Goal: Navigation & Orientation: Find specific page/section

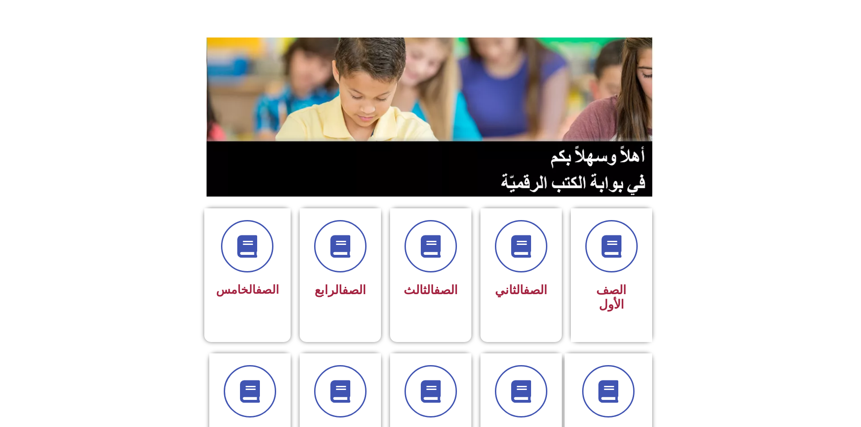
scroll to position [90, 0]
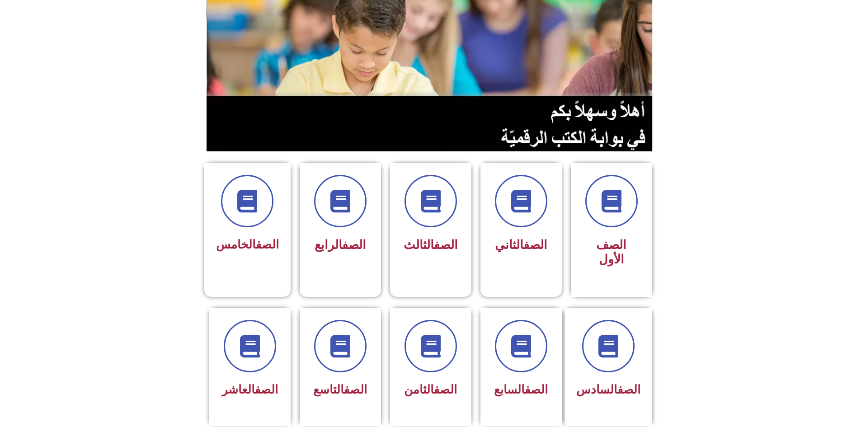
click at [126, 222] on section "الصف الأول الصف الثاني الصف الثالث الصف الرابع الصف الخامس" at bounding box center [430, 224] width 861 height 145
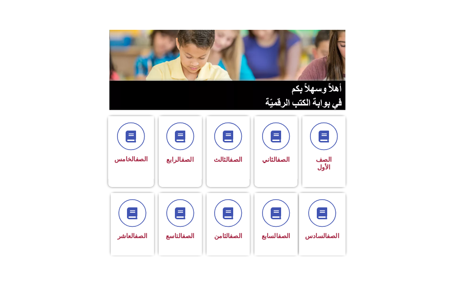
scroll to position [90, 0]
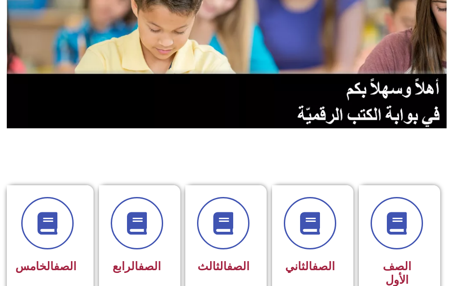
click at [288, 132] on section "الصف الأول الصف الثاني الصف الثالث الصف الرابع الصف الخامس" at bounding box center [228, 245] width 456 height 233
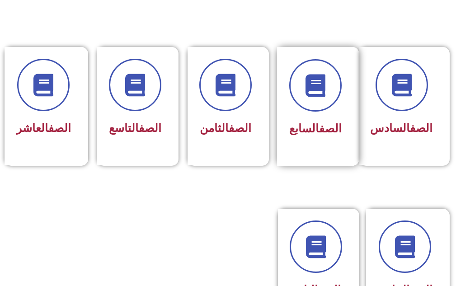
scroll to position [409, 0]
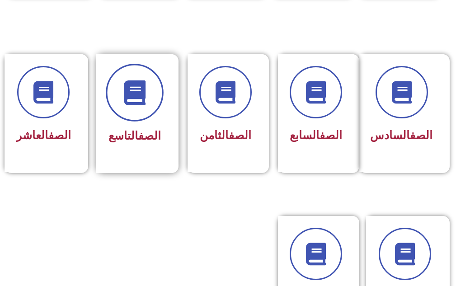
click at [140, 94] on icon at bounding box center [134, 92] width 25 height 25
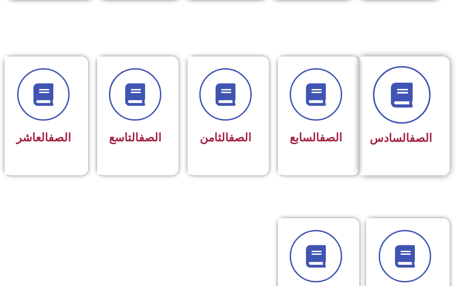
click at [391, 79] on span at bounding box center [402, 95] width 58 height 58
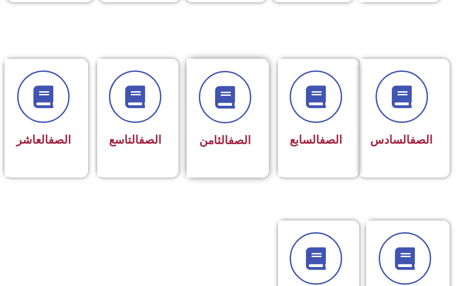
click at [228, 148] on div "الصف الثامن" at bounding box center [225, 141] width 52 height 22
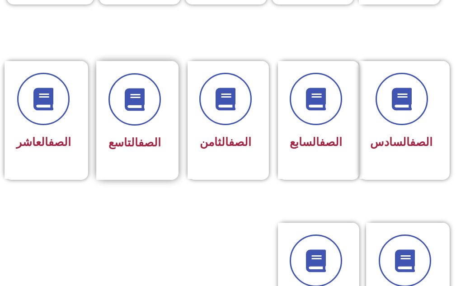
click at [122, 141] on span "الصف التاسع" at bounding box center [134, 142] width 52 height 13
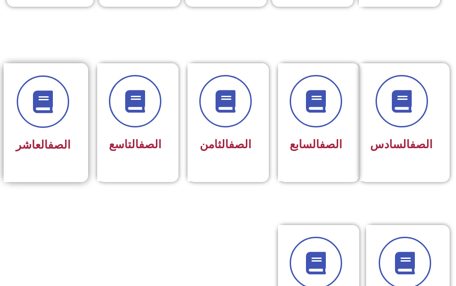
click at [10, 131] on div "الصف العاشر" at bounding box center [43, 122] width 79 height 119
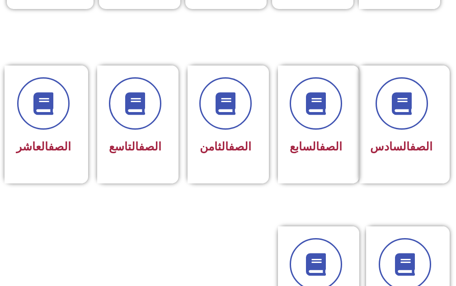
scroll to position [488, 0]
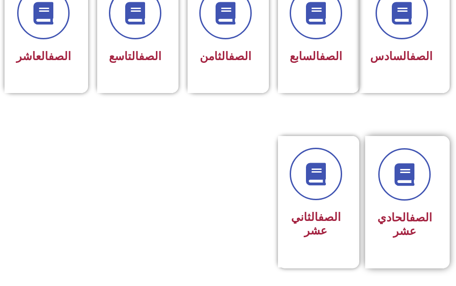
click at [398, 215] on div "الصف الحادي عشر" at bounding box center [404, 195] width 55 height 94
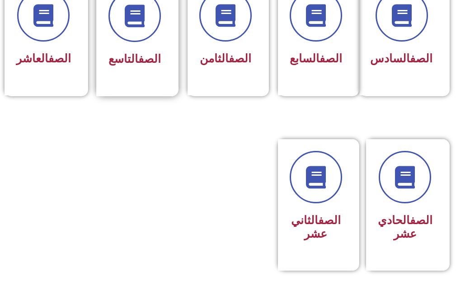
click at [147, 81] on div "الصف التاسع" at bounding box center [134, 36] width 77 height 119
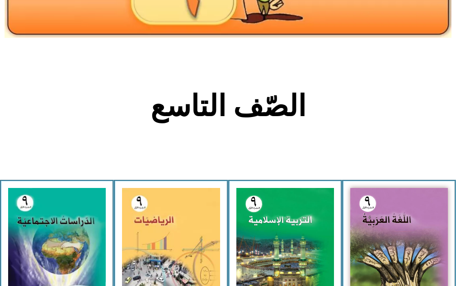
scroll to position [181, 0]
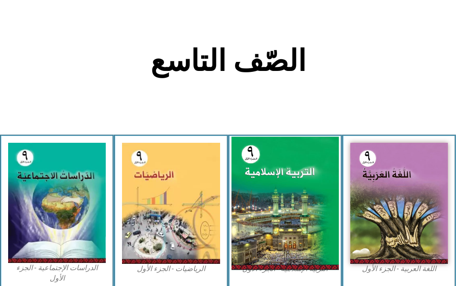
click at [282, 184] on img at bounding box center [285, 203] width 108 height 133
click at [277, 197] on img at bounding box center [285, 203] width 108 height 133
click at [282, 218] on img at bounding box center [285, 203] width 108 height 133
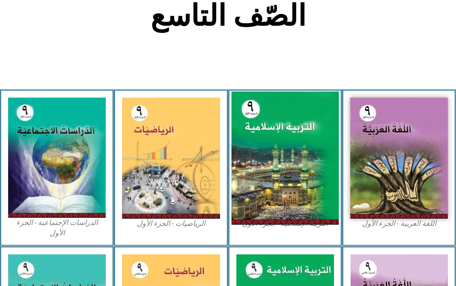
scroll to position [271, 0]
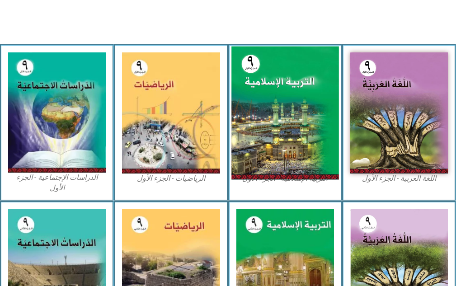
click at [287, 113] on img at bounding box center [285, 113] width 108 height 133
click at [294, 126] on img at bounding box center [285, 113] width 108 height 133
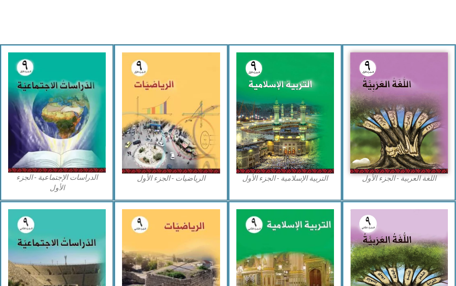
click at [274, 178] on figcaption "التربية الإسلامية - الجزء الأول" at bounding box center [285, 179] width 98 height 10
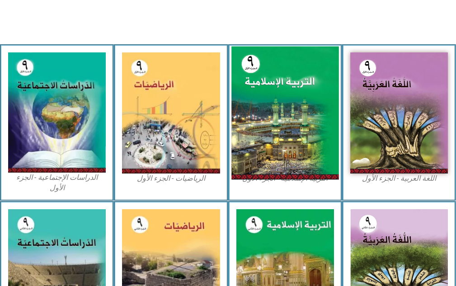
drag, startPoint x: 274, startPoint y: 149, endPoint x: 297, endPoint y: 120, distance: 37.3
click at [297, 120] on img at bounding box center [285, 113] width 108 height 133
click at [297, 117] on img at bounding box center [285, 113] width 108 height 133
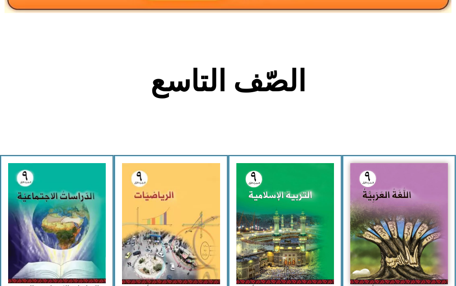
scroll to position [206, 0]
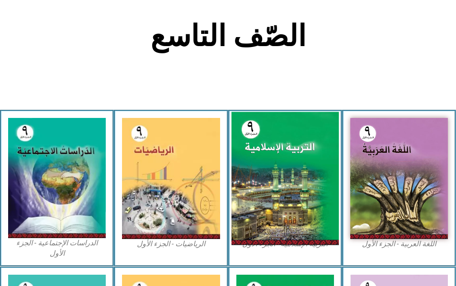
click at [292, 174] on img at bounding box center [285, 178] width 108 height 133
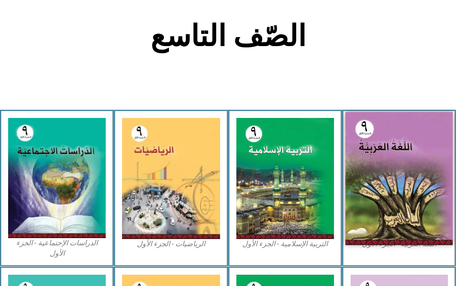
click at [414, 169] on img at bounding box center [399, 178] width 108 height 133
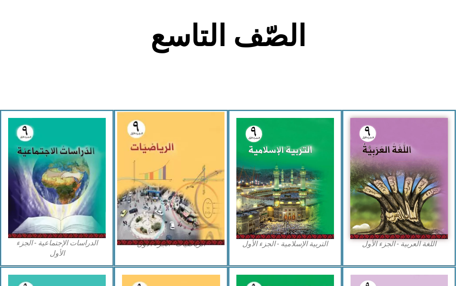
click at [209, 171] on img at bounding box center [171, 178] width 108 height 133
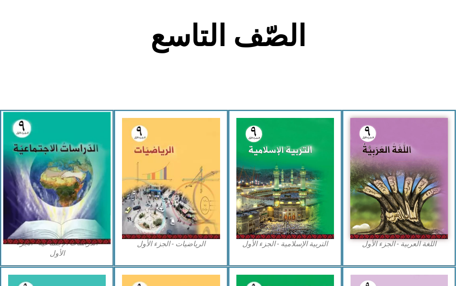
click at [62, 171] on img at bounding box center [57, 178] width 108 height 132
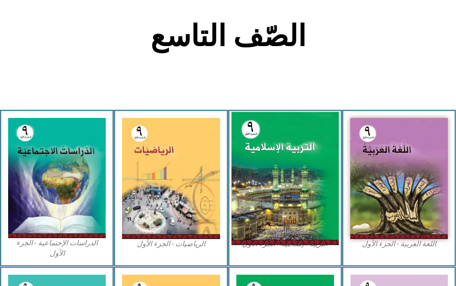
scroll to position [296, 0]
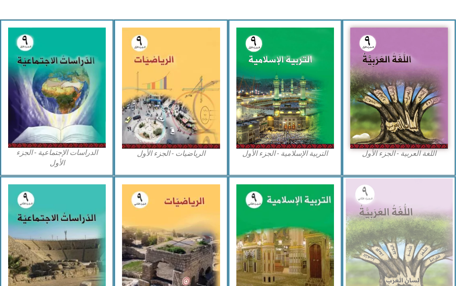
click at [379, 197] on img at bounding box center [399, 245] width 108 height 132
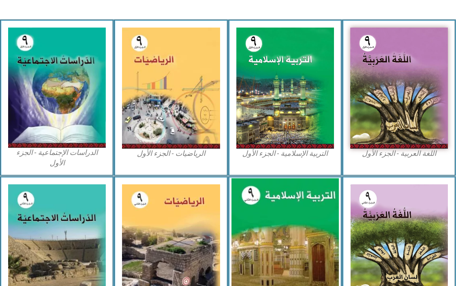
click at [294, 209] on img at bounding box center [285, 245] width 108 height 134
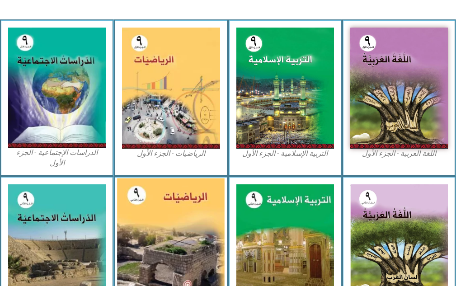
click at [181, 213] on img at bounding box center [171, 245] width 108 height 134
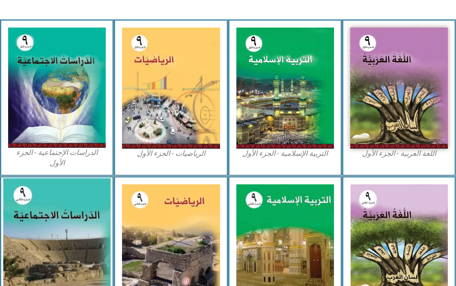
click at [52, 219] on img at bounding box center [57, 245] width 108 height 134
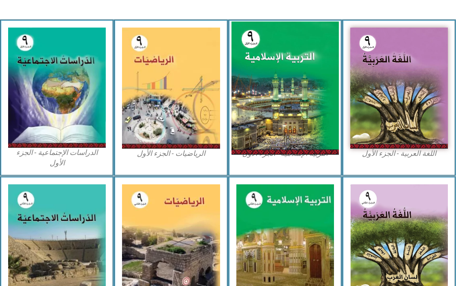
click at [313, 113] on img at bounding box center [285, 88] width 108 height 133
click at [268, 52] on img at bounding box center [285, 88] width 108 height 133
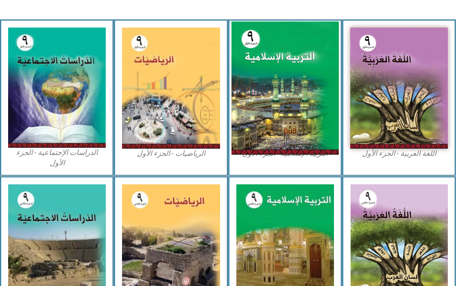
click at [268, 52] on img at bounding box center [285, 88] width 108 height 133
drag, startPoint x: 268, startPoint y: 52, endPoint x: 295, endPoint y: 80, distance: 39.3
click at [295, 80] on img at bounding box center [285, 88] width 108 height 133
drag, startPoint x: 295, startPoint y: 80, endPoint x: 288, endPoint y: 80, distance: 7.2
click at [295, 80] on img at bounding box center [285, 88] width 108 height 133
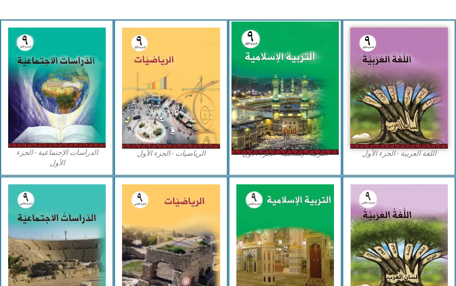
click at [288, 80] on img at bounding box center [285, 88] width 108 height 133
click at [284, 57] on img at bounding box center [285, 88] width 108 height 133
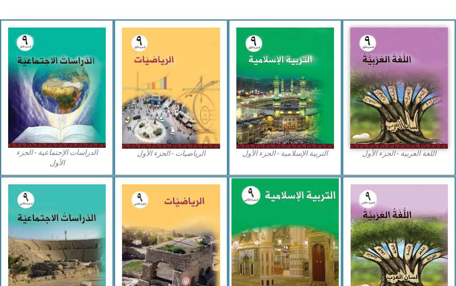
click at [290, 228] on img at bounding box center [285, 245] width 108 height 134
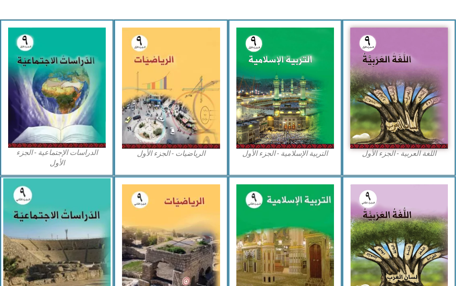
scroll to position [320, 0]
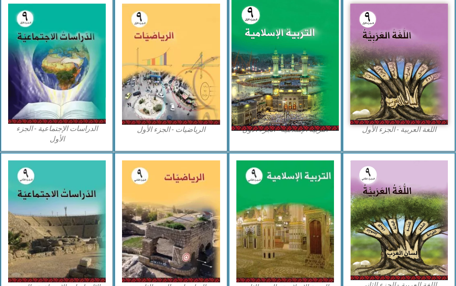
click at [300, 71] on img at bounding box center [285, 64] width 108 height 133
click at [295, 70] on img at bounding box center [285, 64] width 108 height 133
click at [286, 70] on img at bounding box center [285, 64] width 108 height 133
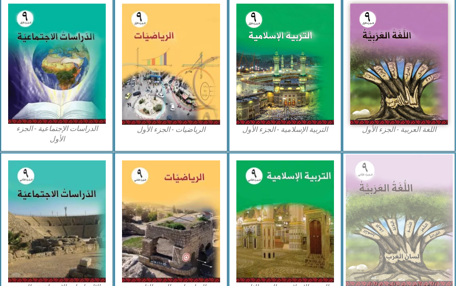
click at [416, 193] on img at bounding box center [399, 221] width 108 height 132
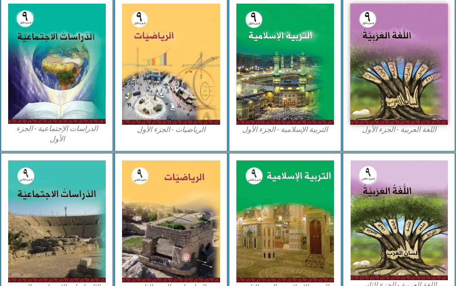
drag, startPoint x: 37, startPoint y: 139, endPoint x: 0, endPoint y: 117, distance: 42.9
click at [35, 139] on div "الدراسات الإجتماعية - الجزء الأول​" at bounding box center [57, 73] width 114 height 157
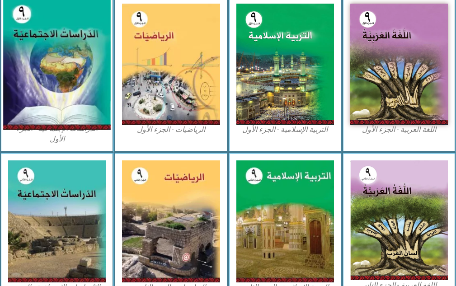
drag, startPoint x: 11, startPoint y: 56, endPoint x: 19, endPoint y: 27, distance: 29.7
click at [19, 28] on div "الدراسات الإجتماعية - الجزء الأول​" at bounding box center [57, 73] width 114 height 157
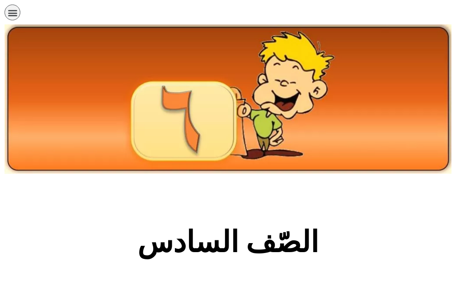
scroll to position [136, 0]
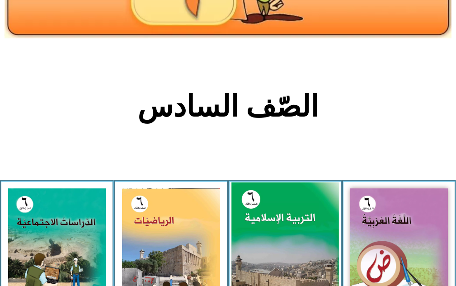
click at [281, 231] on img at bounding box center [285, 250] width 108 height 134
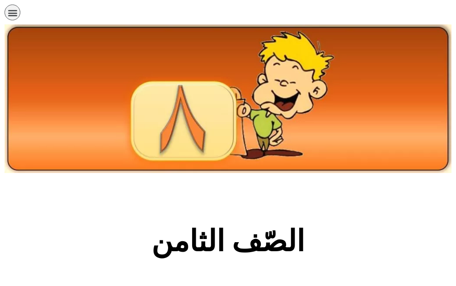
scroll to position [136, 0]
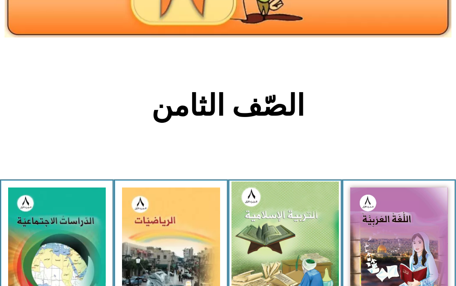
click at [268, 229] on img at bounding box center [285, 248] width 108 height 132
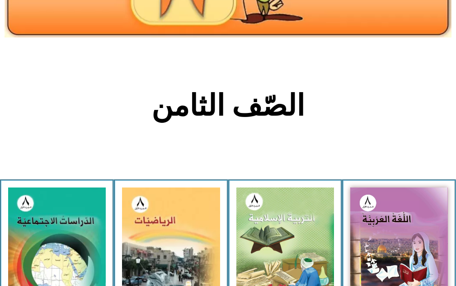
scroll to position [181, 0]
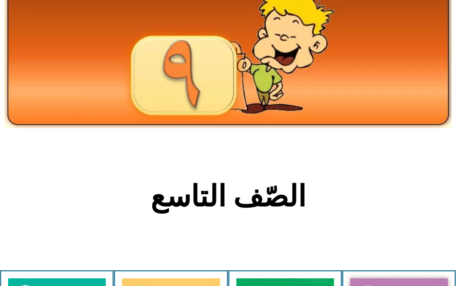
scroll to position [90, 0]
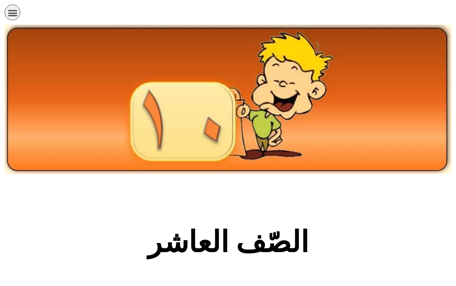
scroll to position [136, 0]
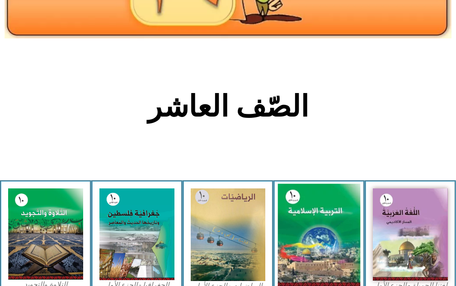
click at [319, 232] on img at bounding box center [319, 235] width 82 height 103
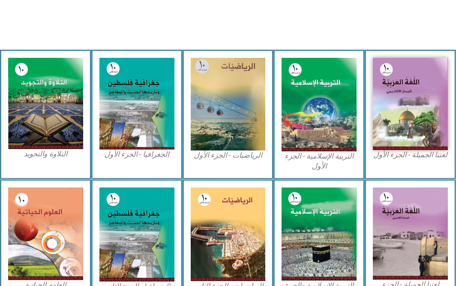
scroll to position [221, 0]
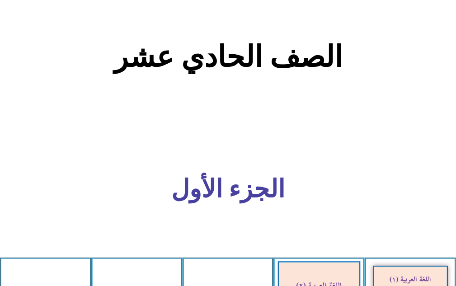
scroll to position [226, 0]
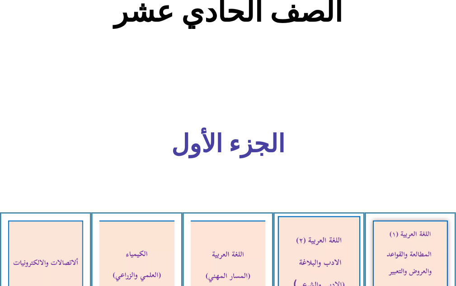
click at [297, 252] on img at bounding box center [319, 264] width 82 height 97
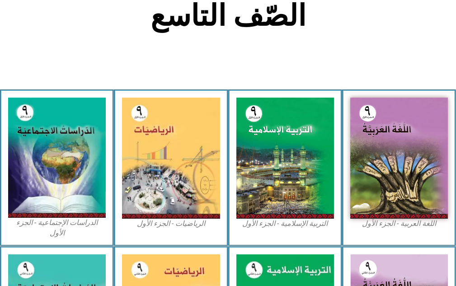
scroll to position [522, 0]
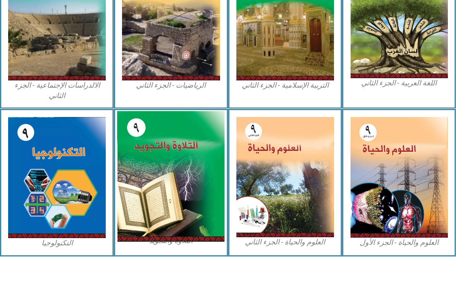
click at [155, 201] on img at bounding box center [171, 176] width 108 height 131
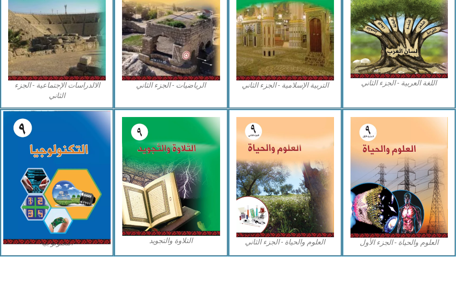
click at [23, 175] on img at bounding box center [57, 177] width 108 height 133
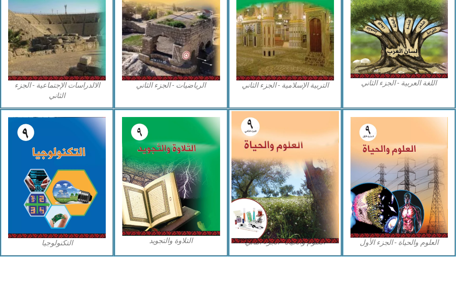
click at [328, 173] on img at bounding box center [285, 177] width 108 height 132
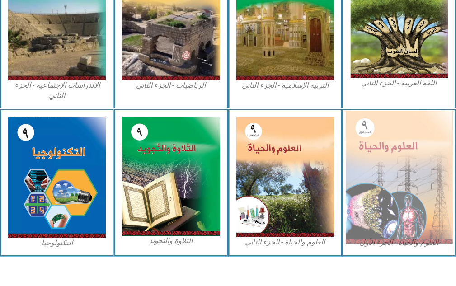
click at [399, 174] on img at bounding box center [399, 177] width 108 height 133
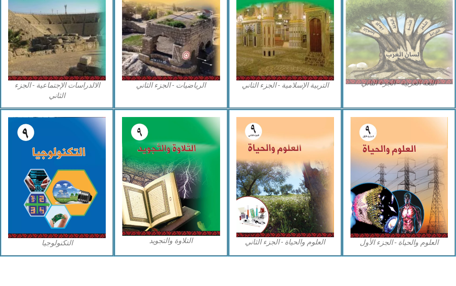
click at [358, 37] on img at bounding box center [399, 19] width 108 height 132
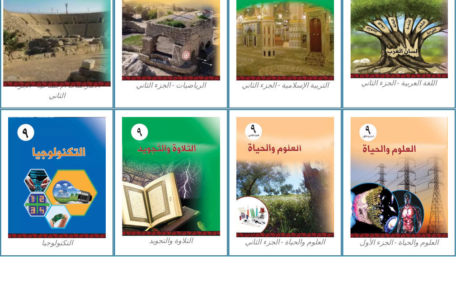
click at [52, 65] on img at bounding box center [57, 19] width 108 height 134
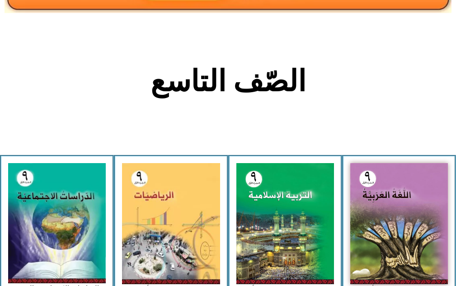
scroll to position [115, 0]
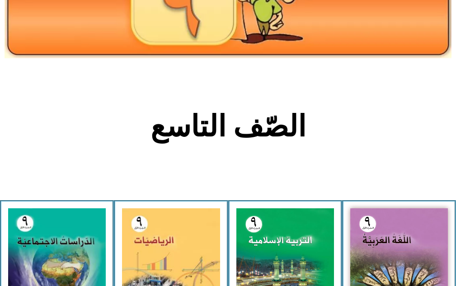
click at [396, 143] on section "الصّف التاسع" at bounding box center [228, 131] width 456 height 137
